Goal: Download file/media

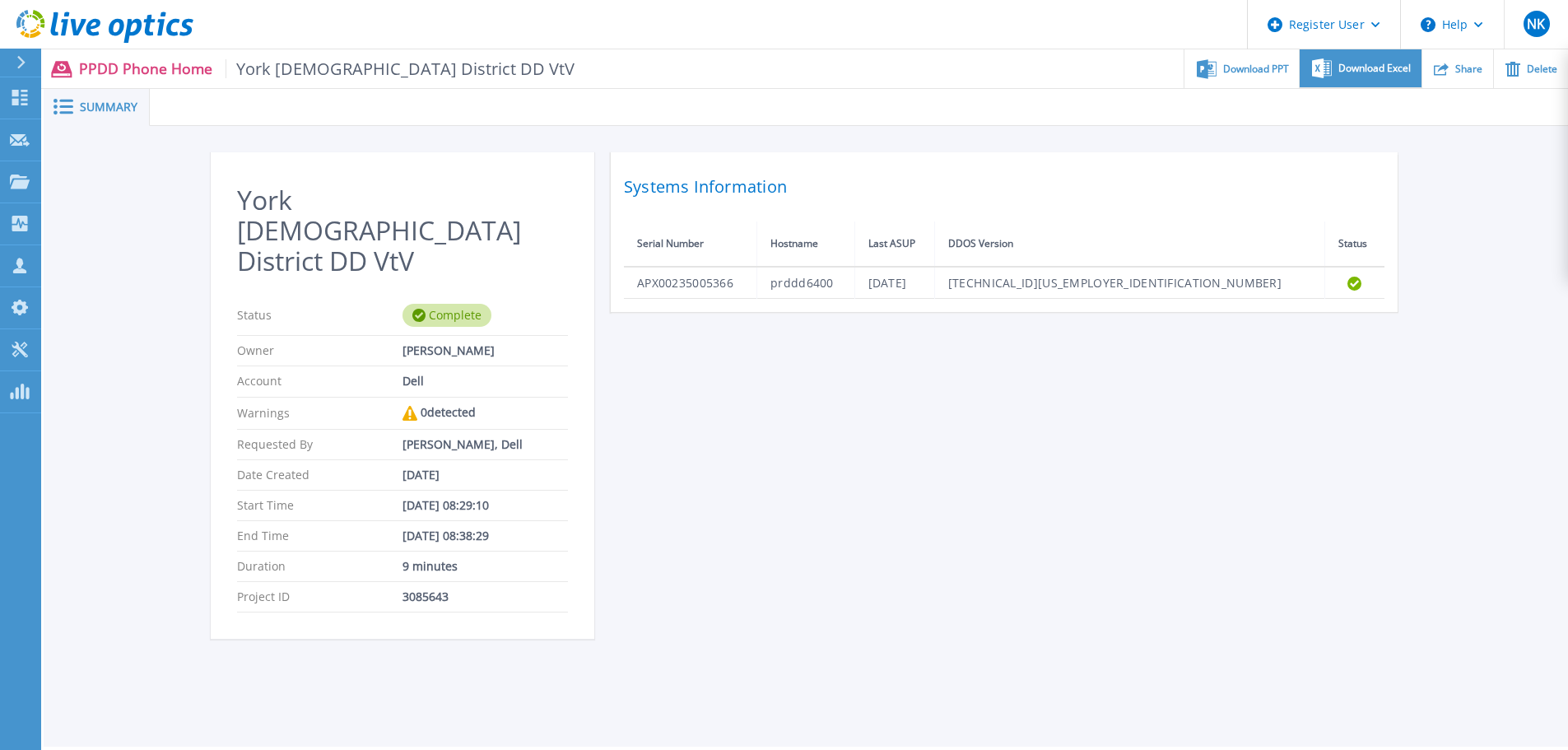
click at [1370, 67] on span "Download Excel" at bounding box center [1374, 68] width 73 height 10
